Goal: Task Accomplishment & Management: Manage account settings

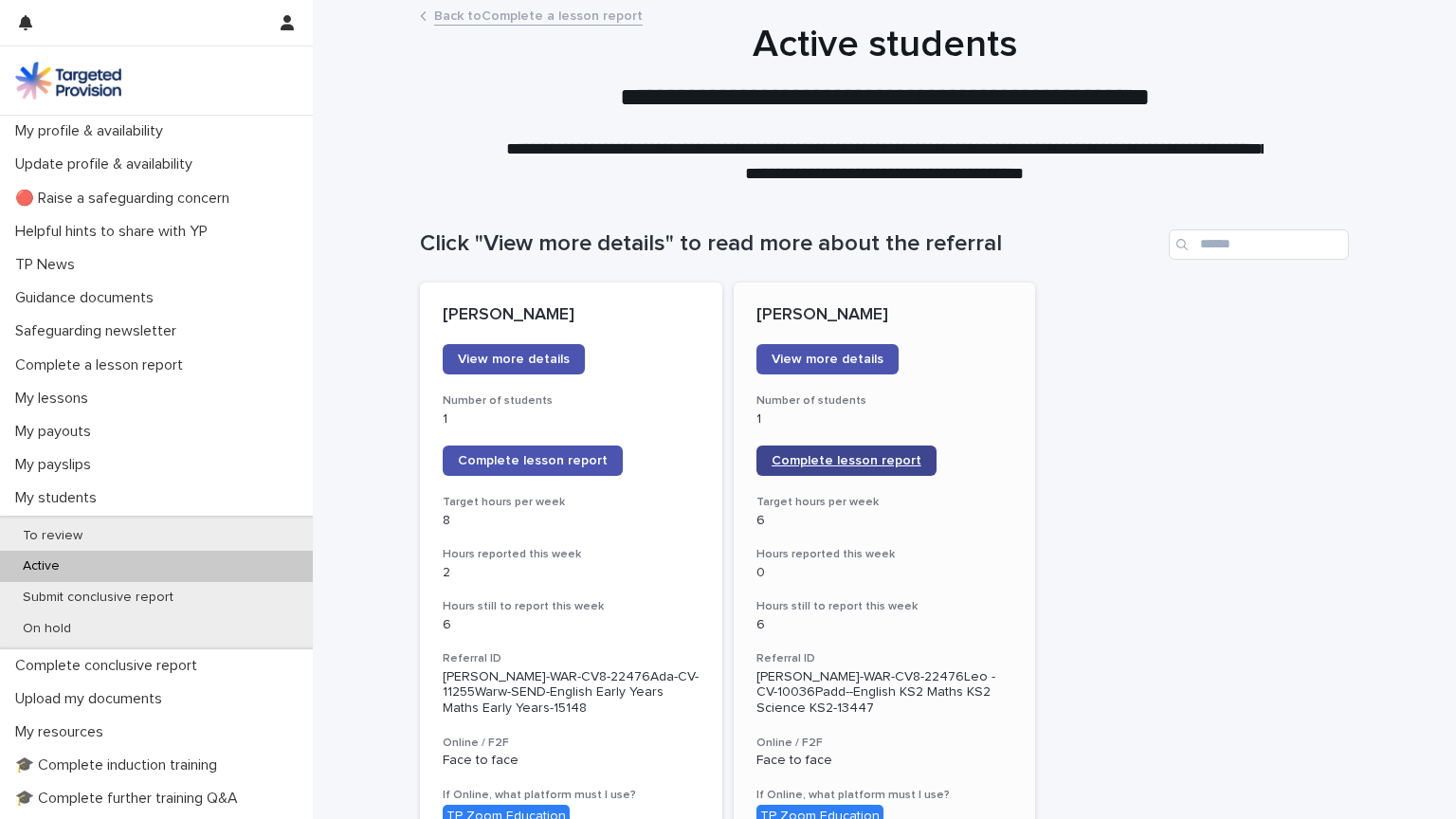
click at [783, 464] on span "Complete lesson report" at bounding box center [846, 461] width 150 height 13
click at [1217, 58] on h1 "Active students" at bounding box center [884, 44] width 929 height 45
click at [1217, 57] on h1 "Active students" at bounding box center [884, 44] width 929 height 45
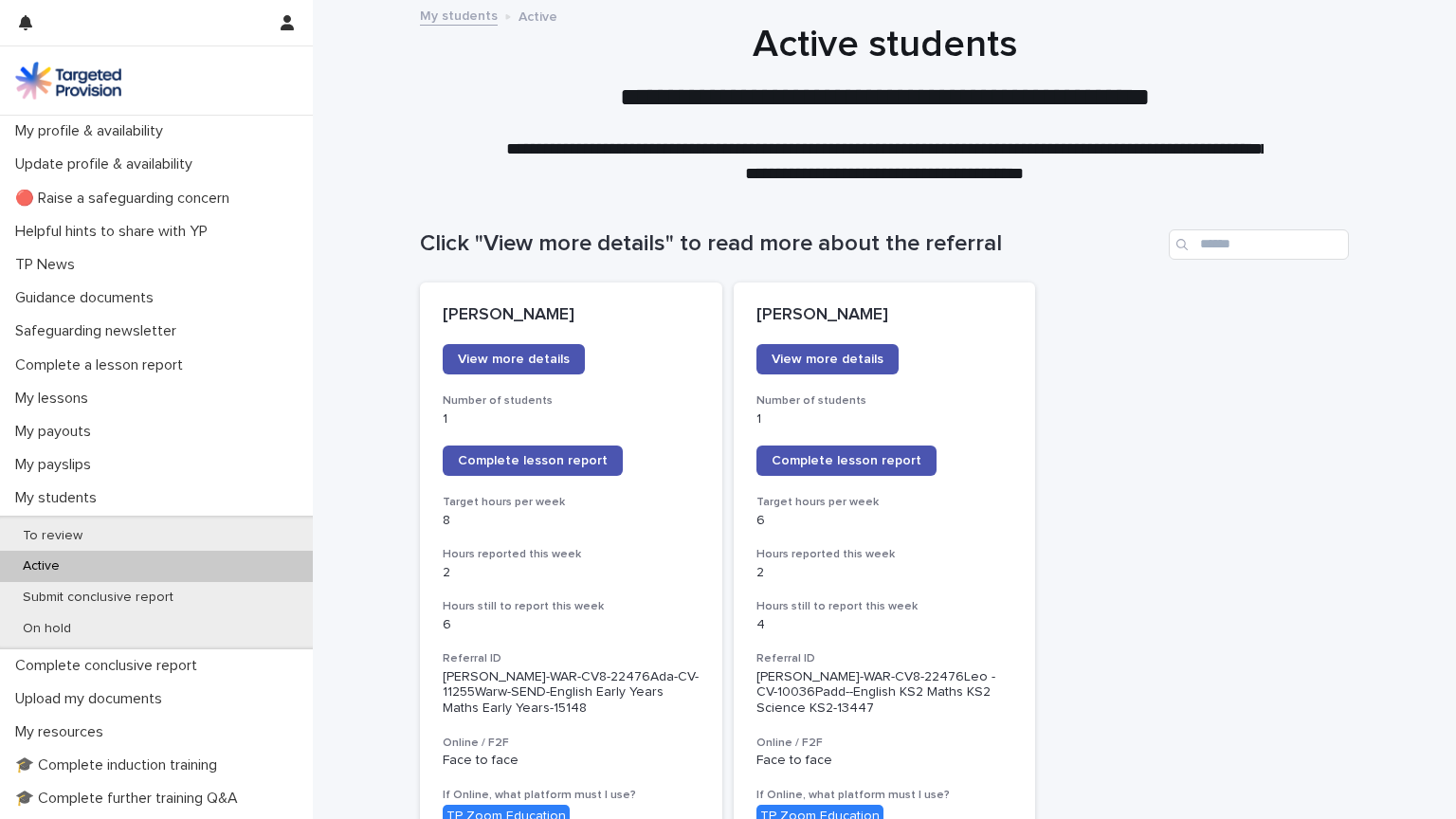
click at [1217, 57] on h1 "Active students" at bounding box center [884, 44] width 929 height 45
click at [1227, 53] on h1 "Active students" at bounding box center [884, 44] width 929 height 45
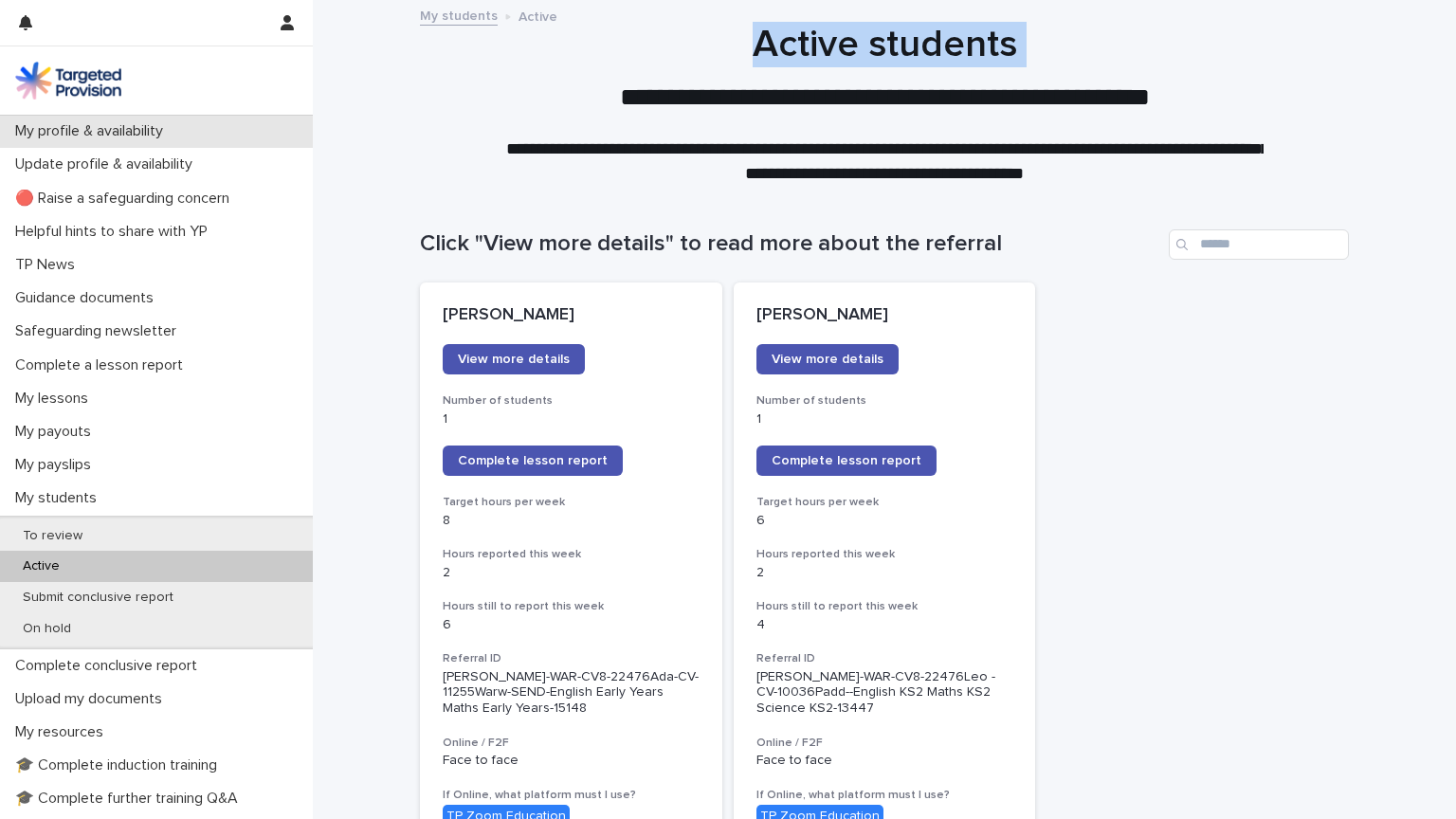
click at [109, 131] on p "My profile & availability" at bounding box center [93, 131] width 171 height 18
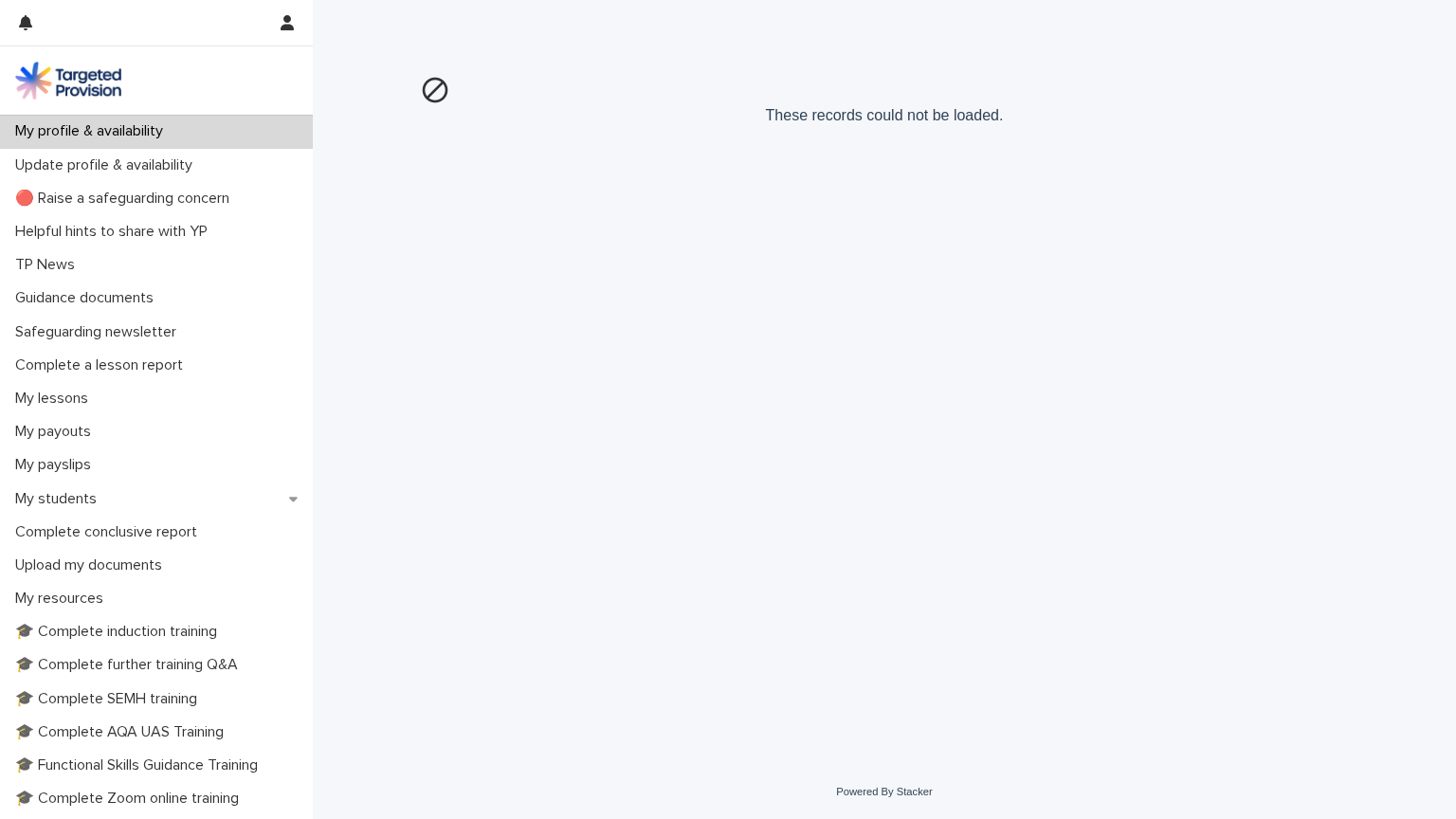
click at [1433, 12] on div "Loading... Saving… Loading... Saving… These records could not be loaded." at bounding box center [884, 383] width 1143 height 765
click at [1434, 1] on div "Loading... Saving… Loading... Saving… These records could not be loaded." at bounding box center [884, 383] width 1143 height 765
